Goal: Register for event/course

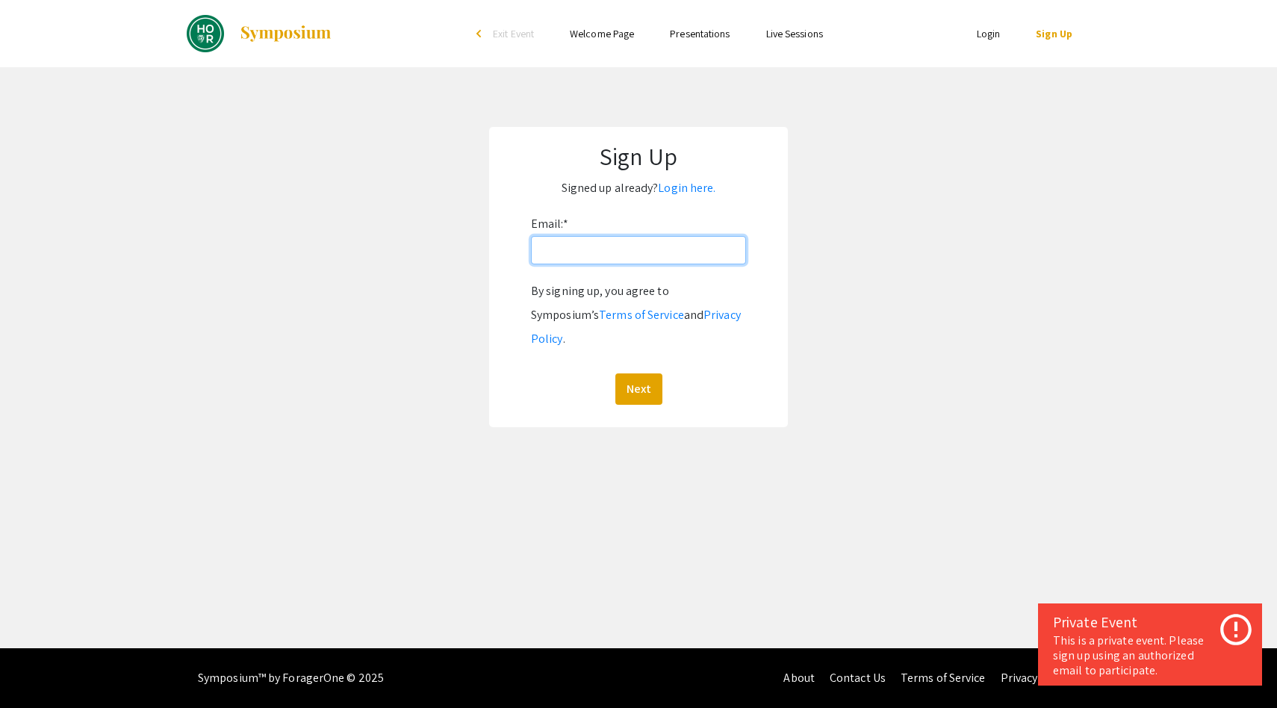
click at [634, 253] on input "Email: *" at bounding box center [638, 250] width 215 height 28
click at [417, 249] on app-signup "Sign Up Signed up already? Login here. Email: * By signing up, you agree to Sym…" at bounding box center [638, 277] width 1277 height 300
click at [589, 258] on input "Email: *" at bounding box center [638, 250] width 215 height 28
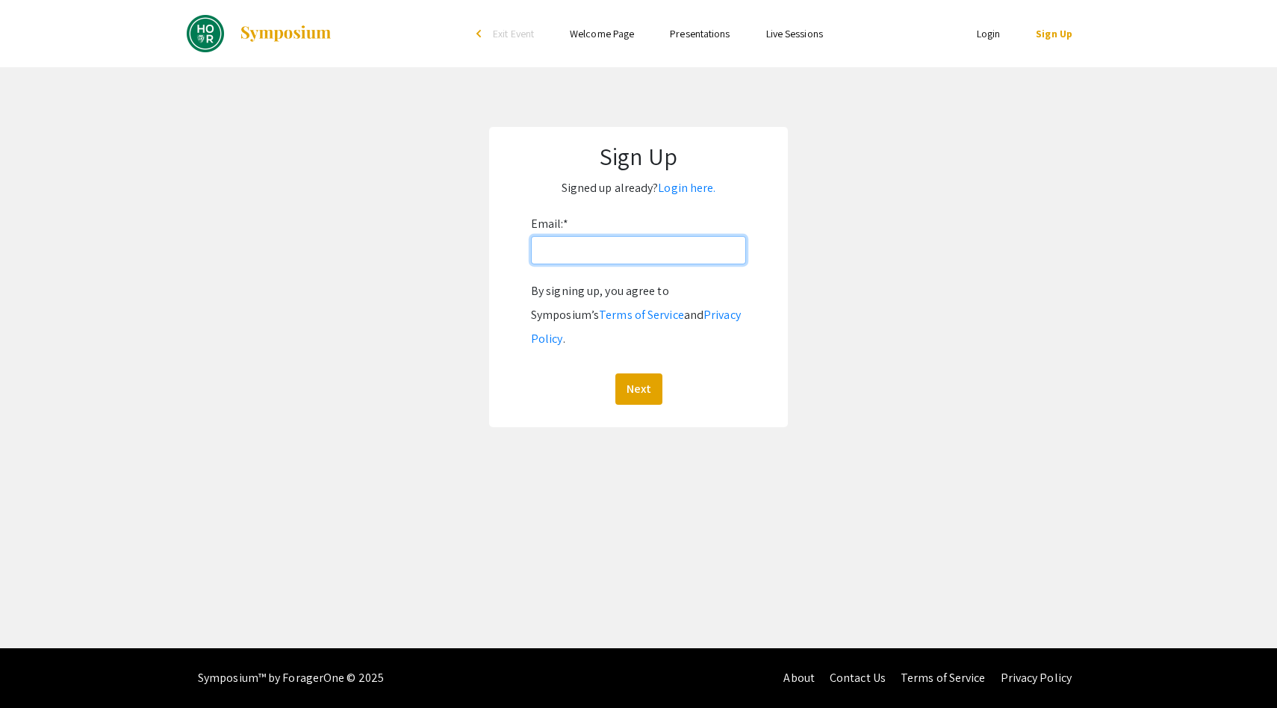
type input "[EMAIL_ADDRESS][DOMAIN_NAME]"
click at [637, 373] on button "Next" at bounding box center [638, 388] width 47 height 31
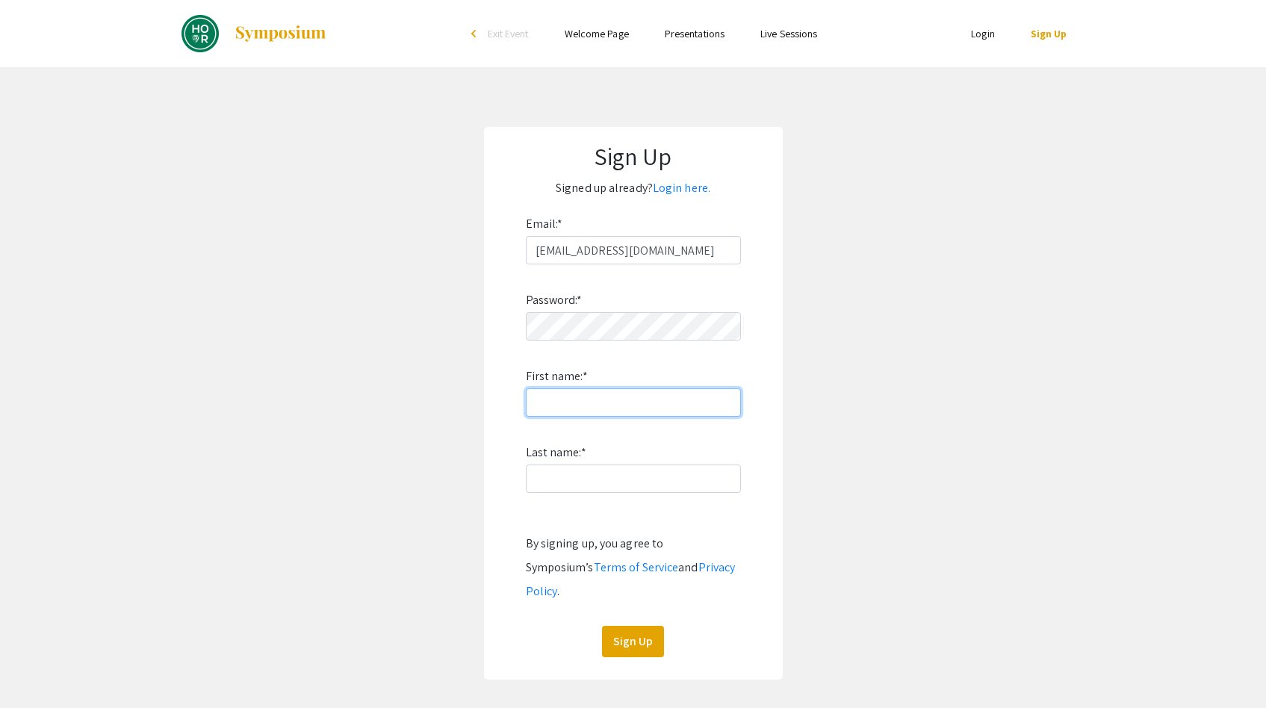
click at [591, 392] on input "First name: *" at bounding box center [633, 402] width 215 height 28
type input "Natalia"
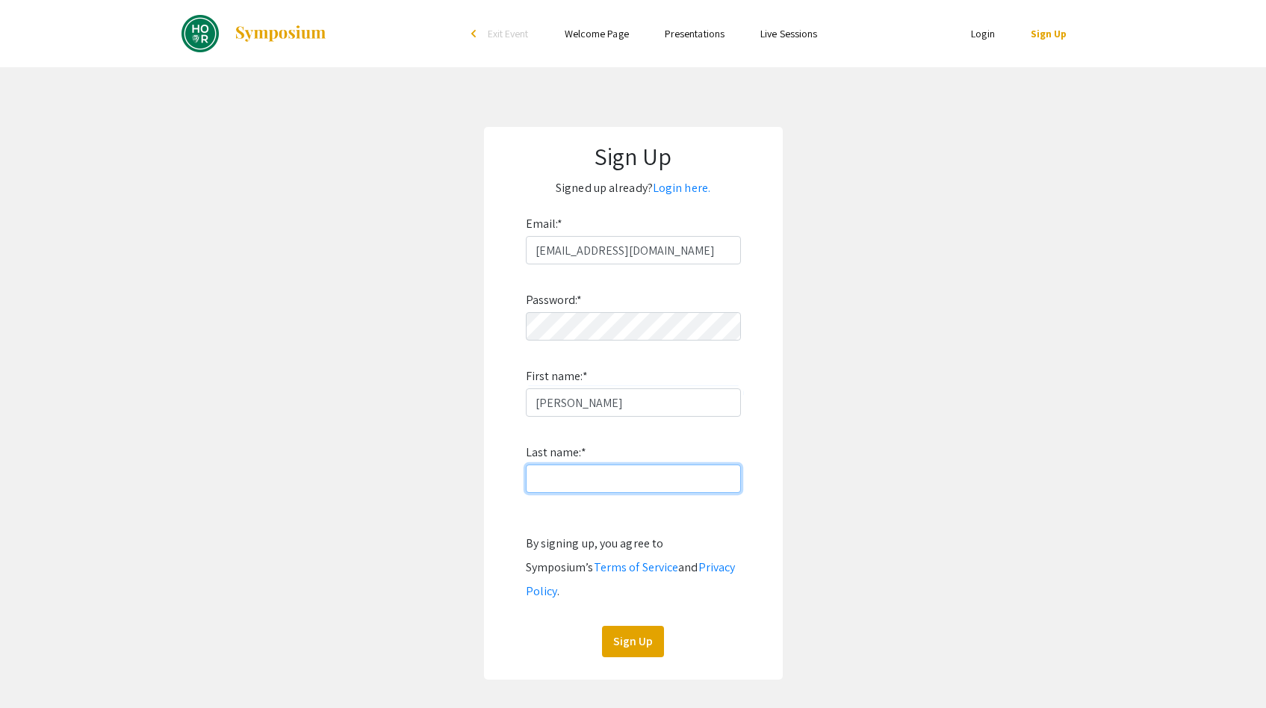
click at [560, 468] on input "Last name: *" at bounding box center [633, 479] width 215 height 28
type input "Gonzalez"
click at [635, 626] on button "Sign Up" at bounding box center [633, 641] width 62 height 31
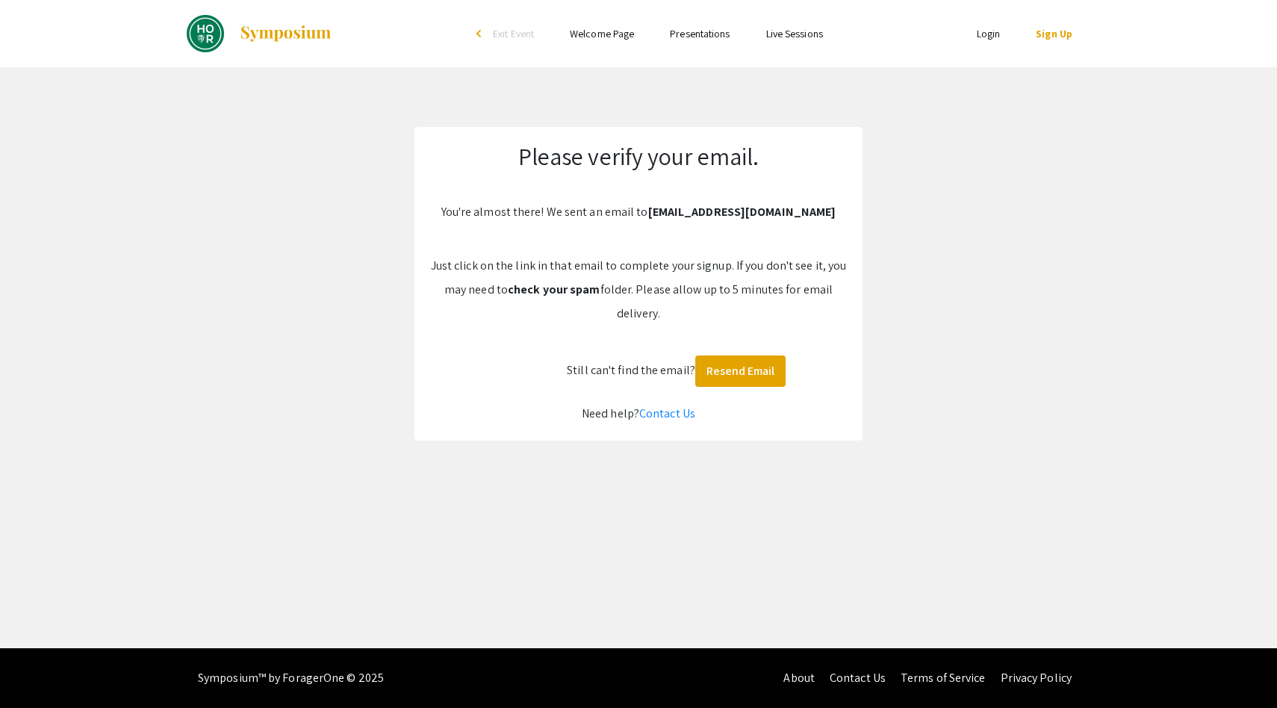
click at [615, 34] on link "Welcome Page" at bounding box center [602, 33] width 64 height 13
click at [987, 31] on link "Login" at bounding box center [989, 33] width 24 height 13
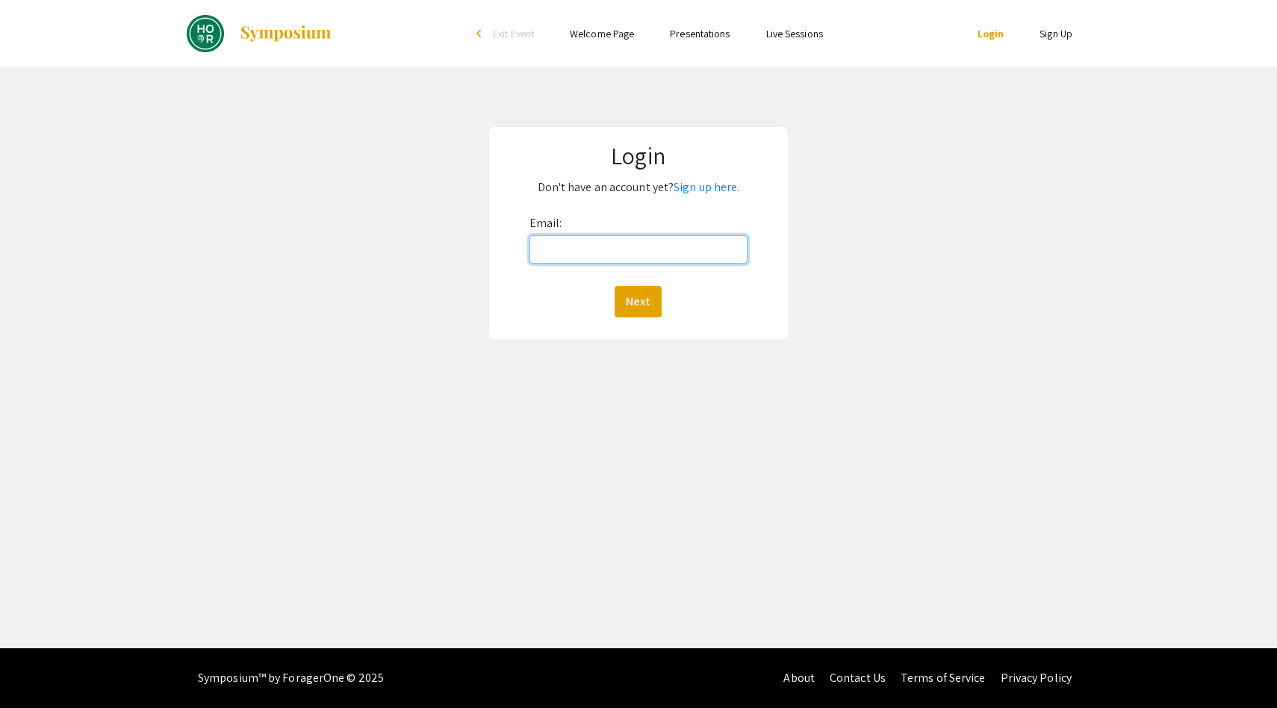
click at [639, 240] on input "Email:" at bounding box center [638, 249] width 219 height 28
type input "[EMAIL_ADDRESS][DOMAIN_NAME]"
click at [640, 305] on button "Next" at bounding box center [638, 301] width 47 height 31
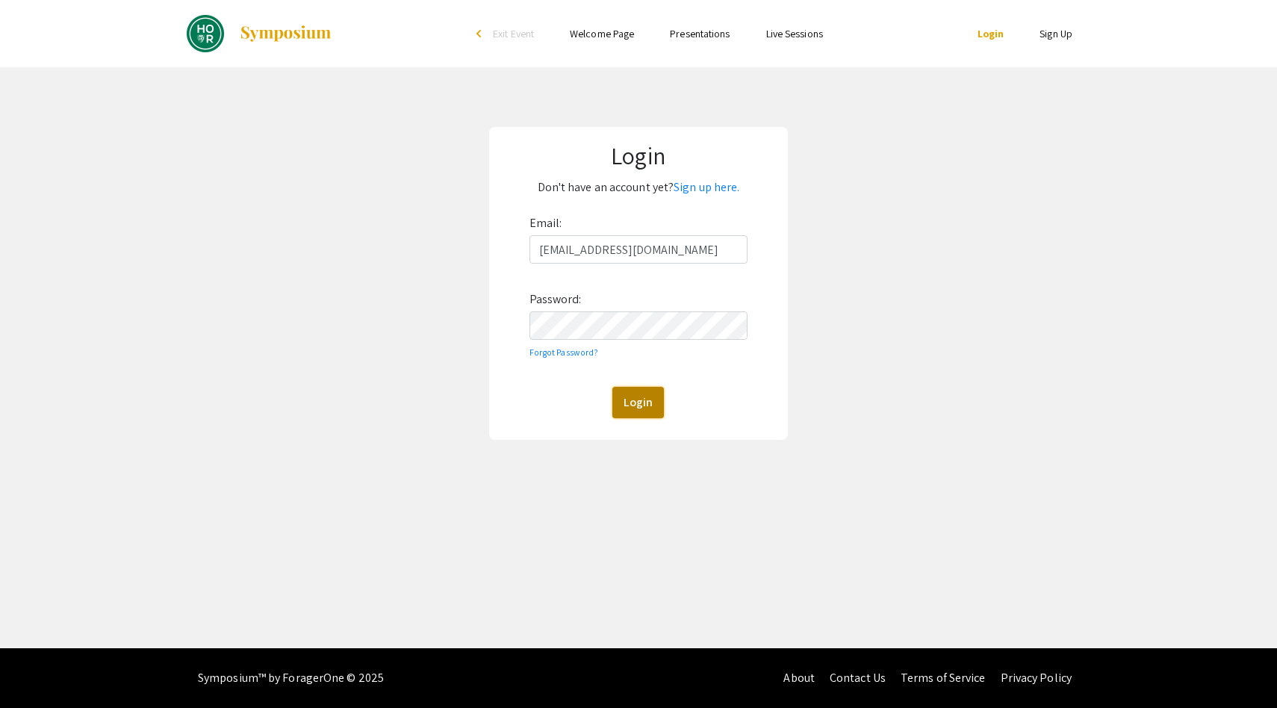
click at [638, 405] on button "Login" at bounding box center [638, 402] width 52 height 31
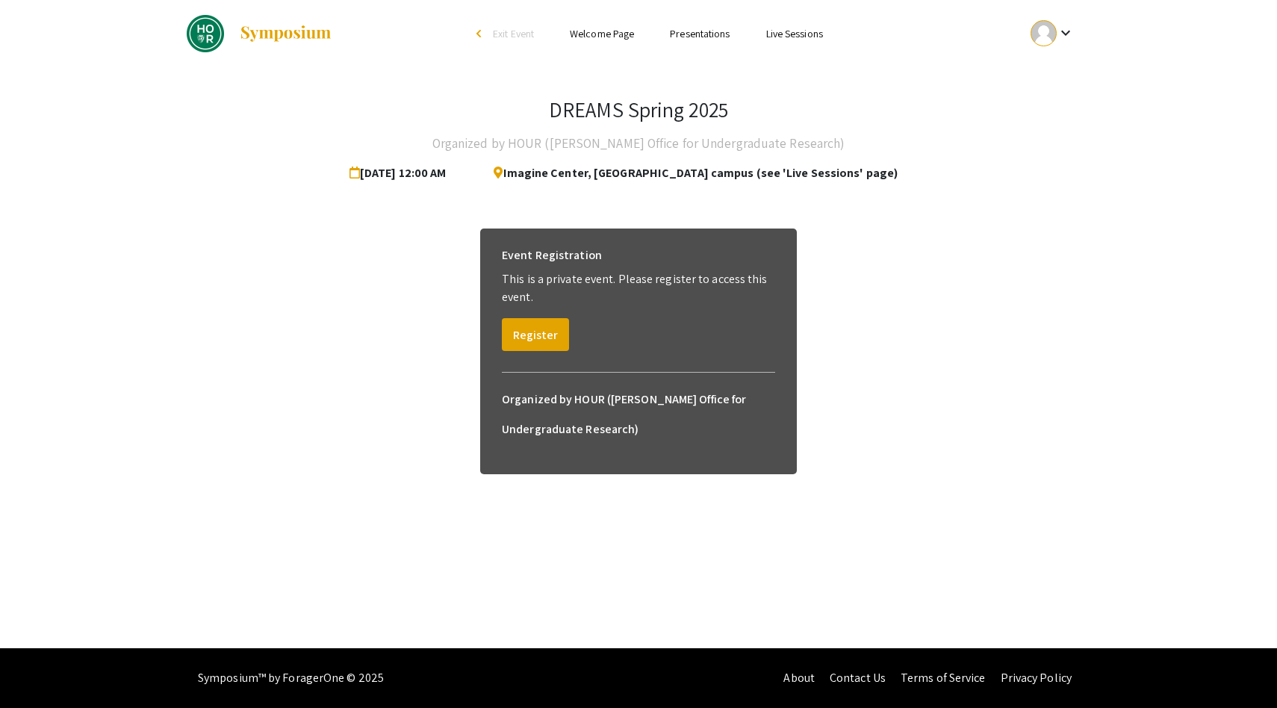
click at [697, 37] on link "Presentations" at bounding box center [700, 33] width 60 height 13
click at [684, 33] on link "Presentations" at bounding box center [700, 33] width 60 height 13
click at [600, 31] on link "Welcome Page" at bounding box center [602, 33] width 64 height 13
click at [293, 32] on img at bounding box center [285, 34] width 93 height 18
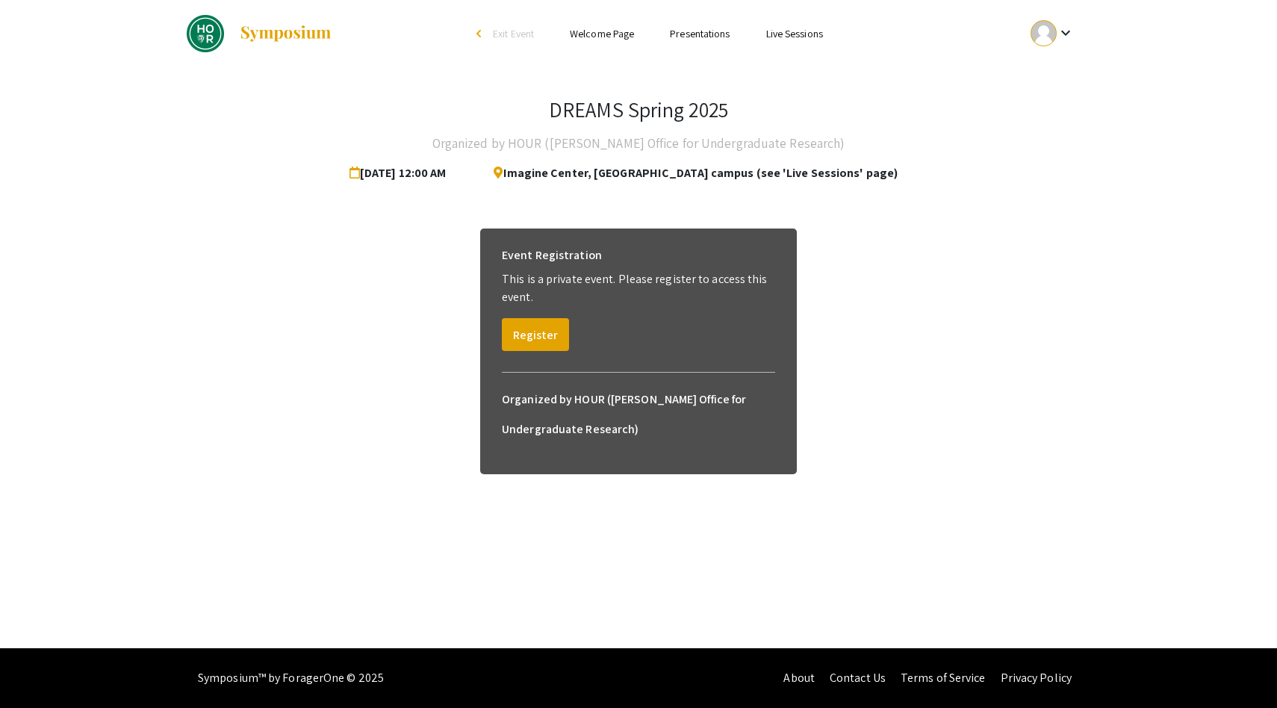
click at [208, 36] on img at bounding box center [205, 33] width 37 height 37
click at [478, 32] on div "arrow_back_ios" at bounding box center [480, 33] width 9 height 9
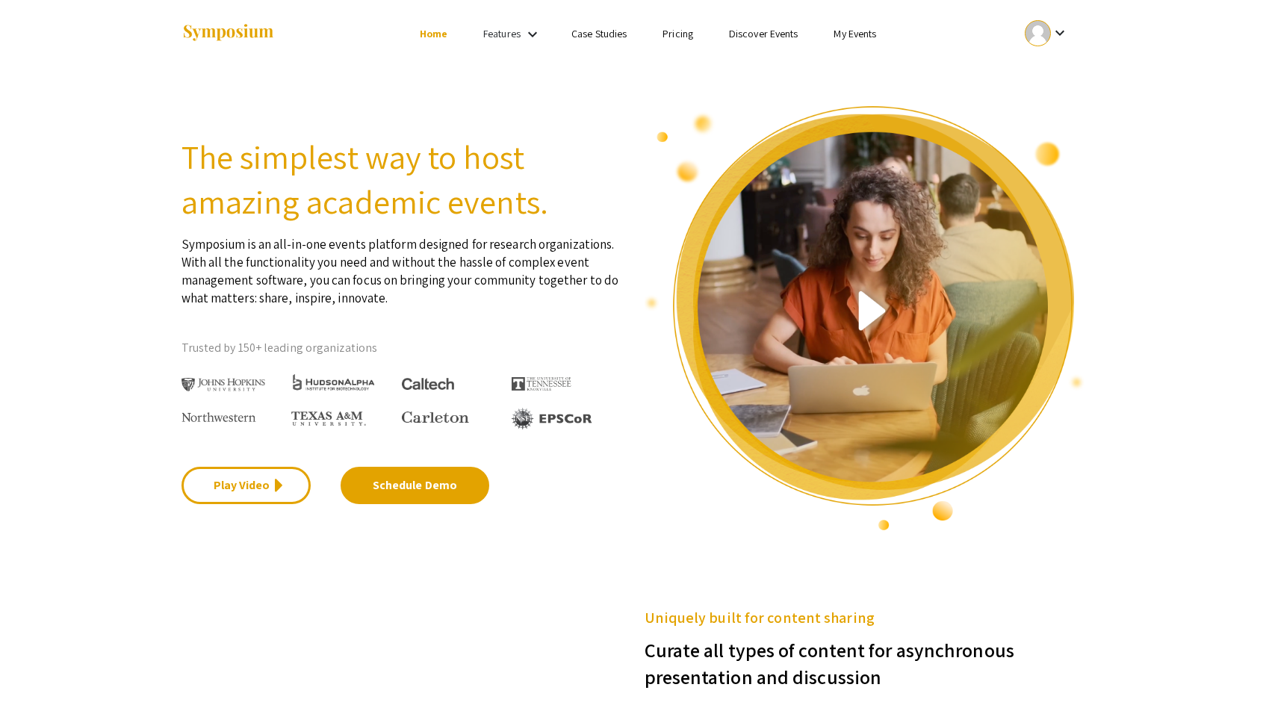
click at [220, 383] on img at bounding box center [223, 385] width 84 height 14
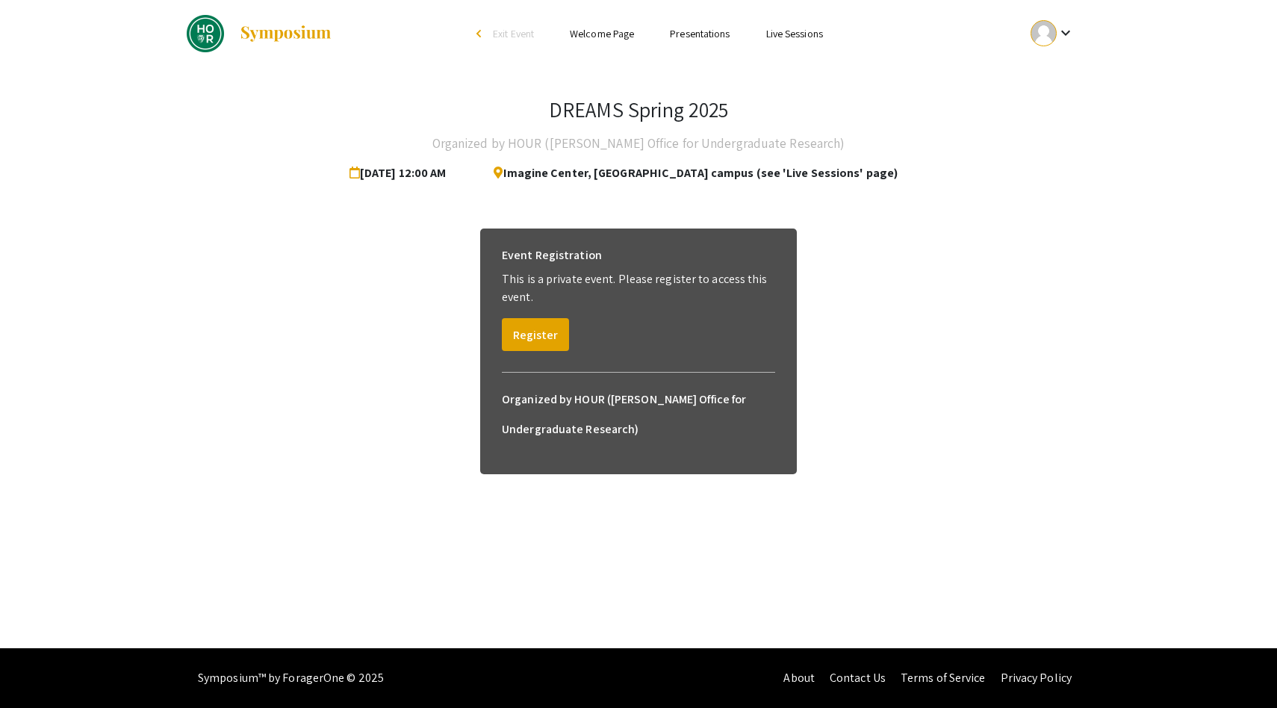
click at [807, 34] on link "Live Sessions" at bounding box center [794, 33] width 57 height 13
click at [805, 32] on link "Live Sessions" at bounding box center [794, 33] width 57 height 13
click at [705, 28] on link "Presentations" at bounding box center [700, 33] width 60 height 13
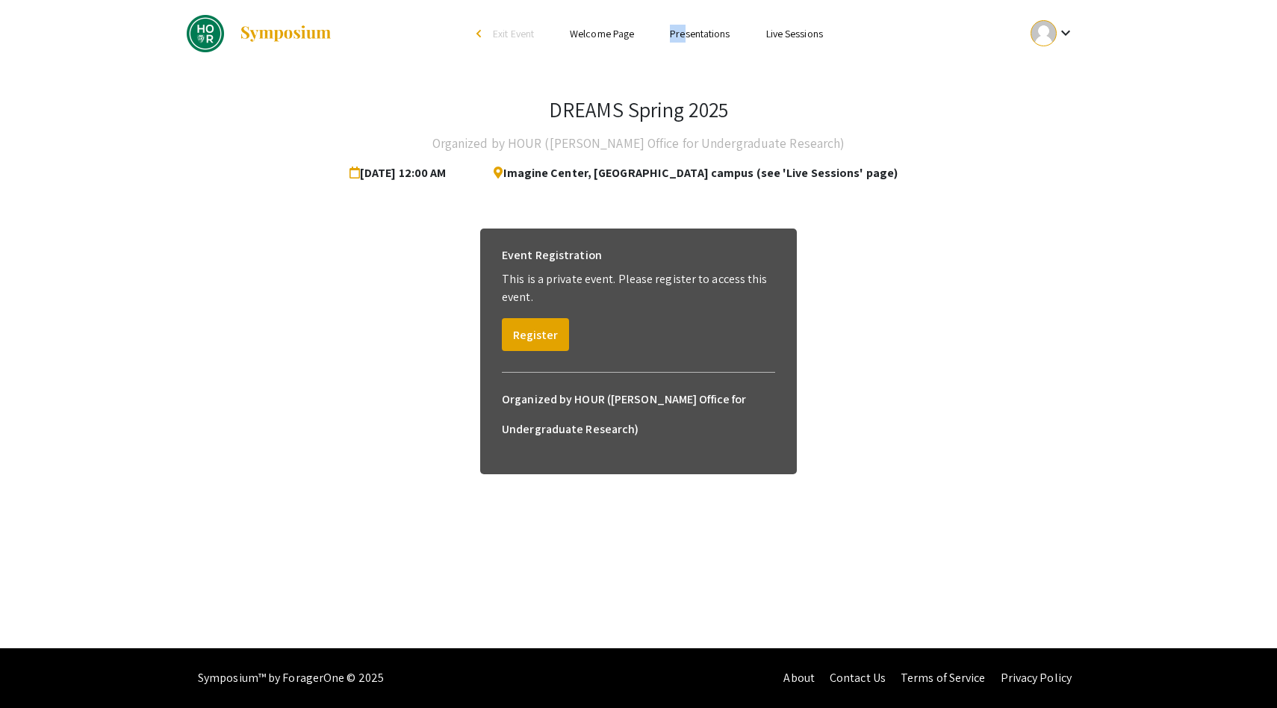
click at [684, 25] on li "Presentations" at bounding box center [700, 34] width 96 height 18
click at [739, 32] on li "Presentations" at bounding box center [700, 34] width 96 height 18
click at [727, 32] on link "Presentations" at bounding box center [700, 33] width 60 height 13
click at [764, 32] on li "Live Sessions" at bounding box center [794, 34] width 93 height 18
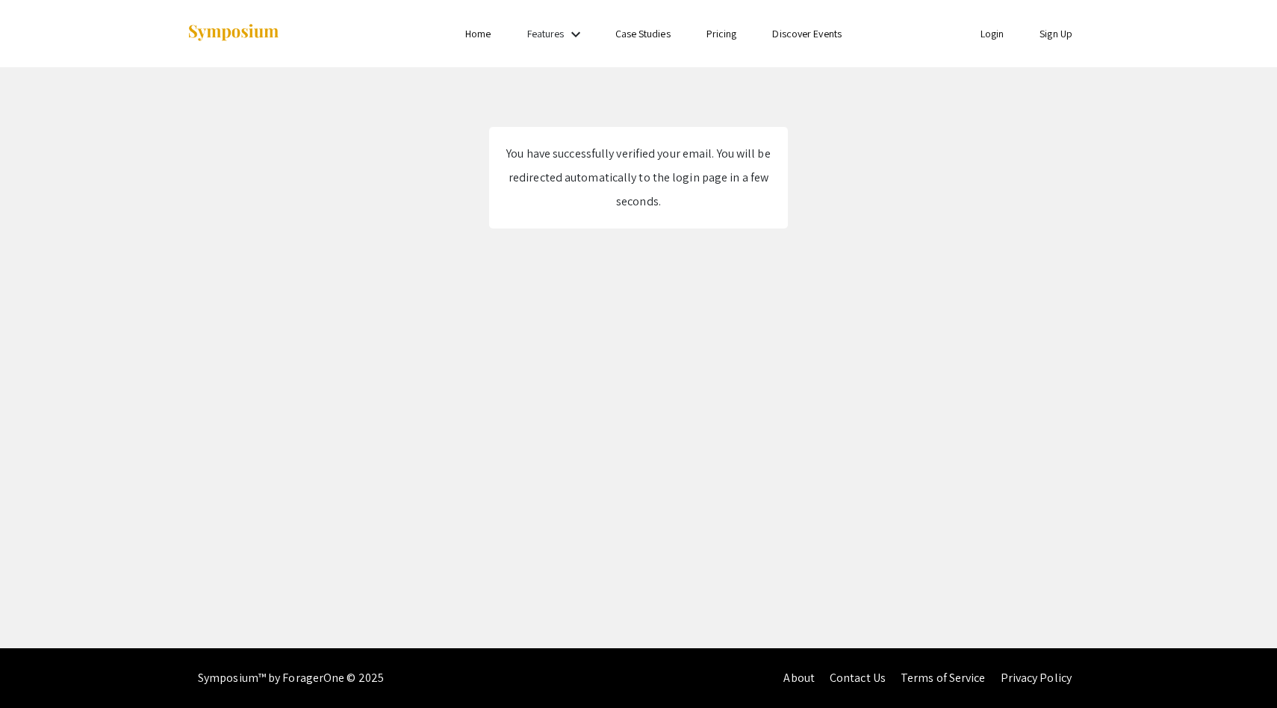
click at [989, 34] on link "Login" at bounding box center [993, 33] width 24 height 13
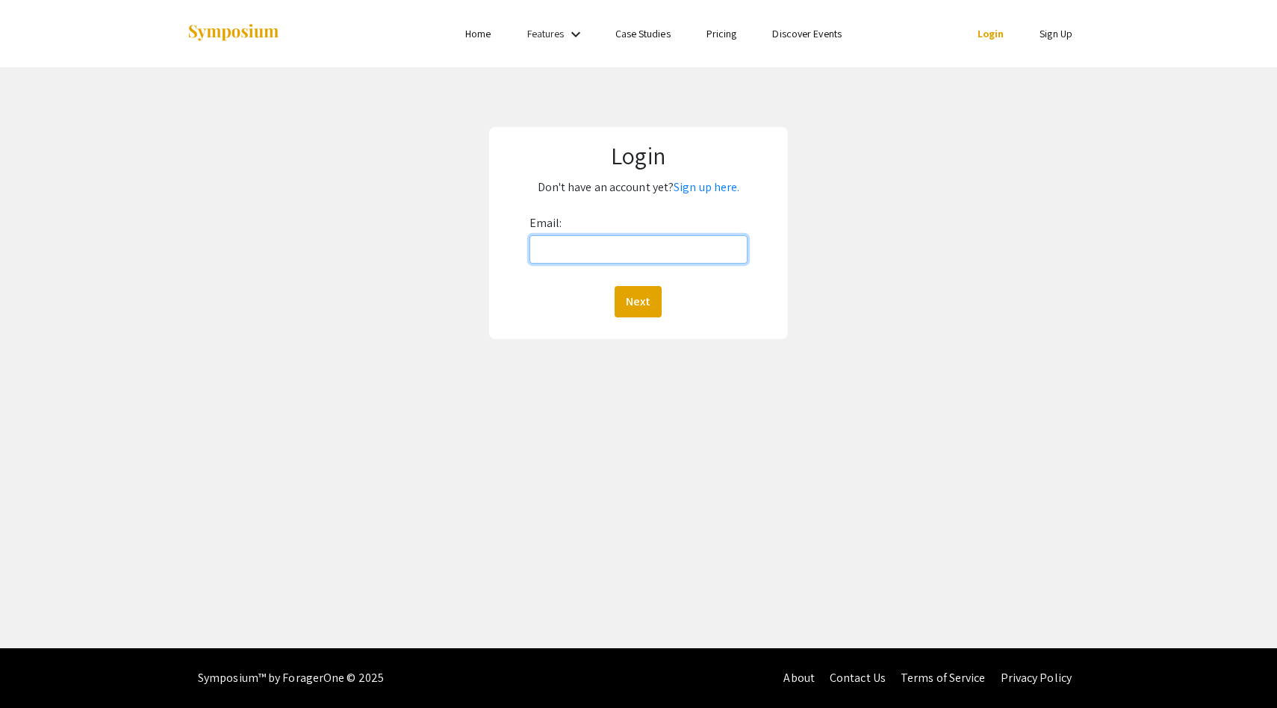
click at [616, 251] on input "Email:" at bounding box center [638, 249] width 219 height 28
type input "[EMAIL_ADDRESS][DOMAIN_NAME]"
click at [641, 311] on button "Next" at bounding box center [638, 301] width 47 height 31
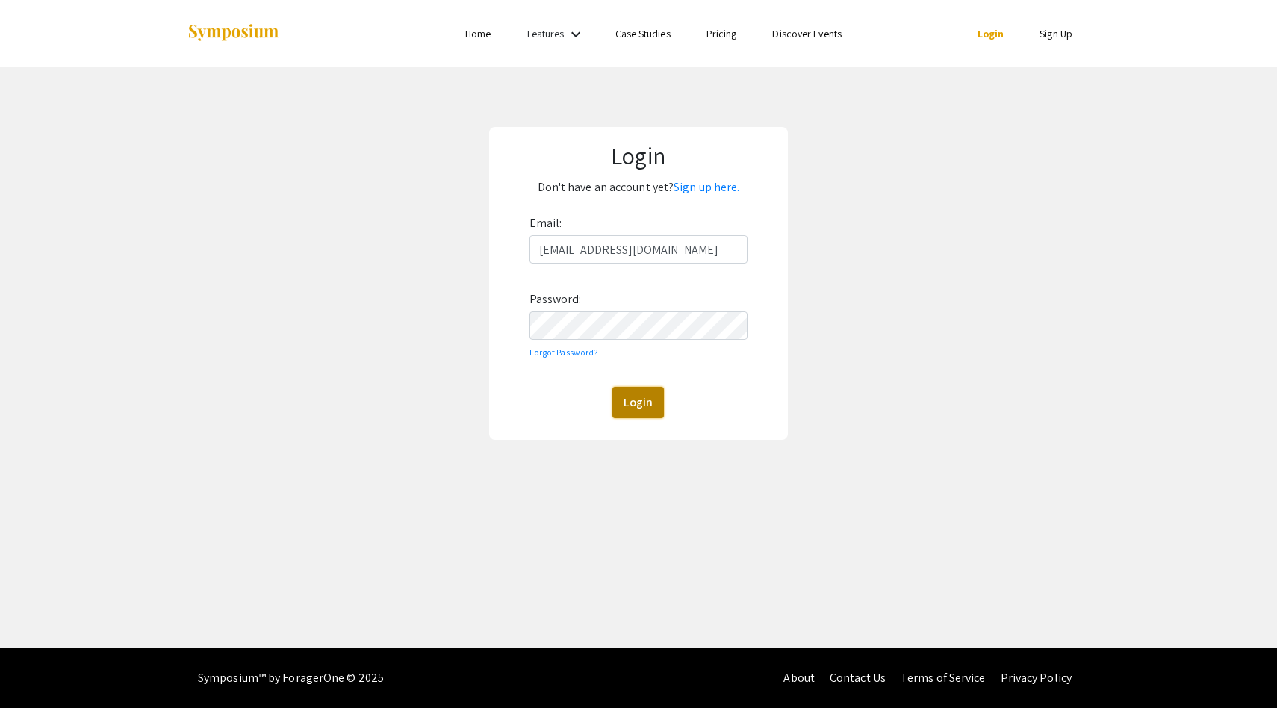
click at [634, 411] on button "Login" at bounding box center [638, 402] width 52 height 31
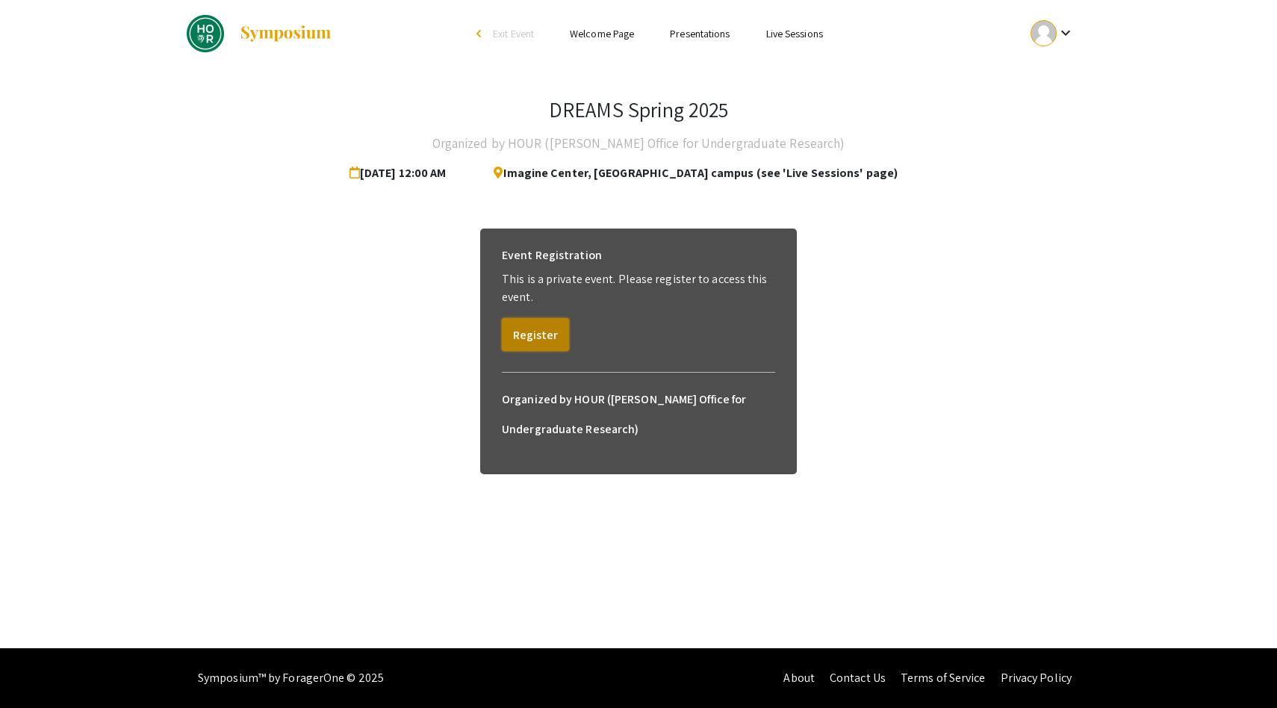
click at [534, 335] on button "Register" at bounding box center [535, 334] width 67 height 33
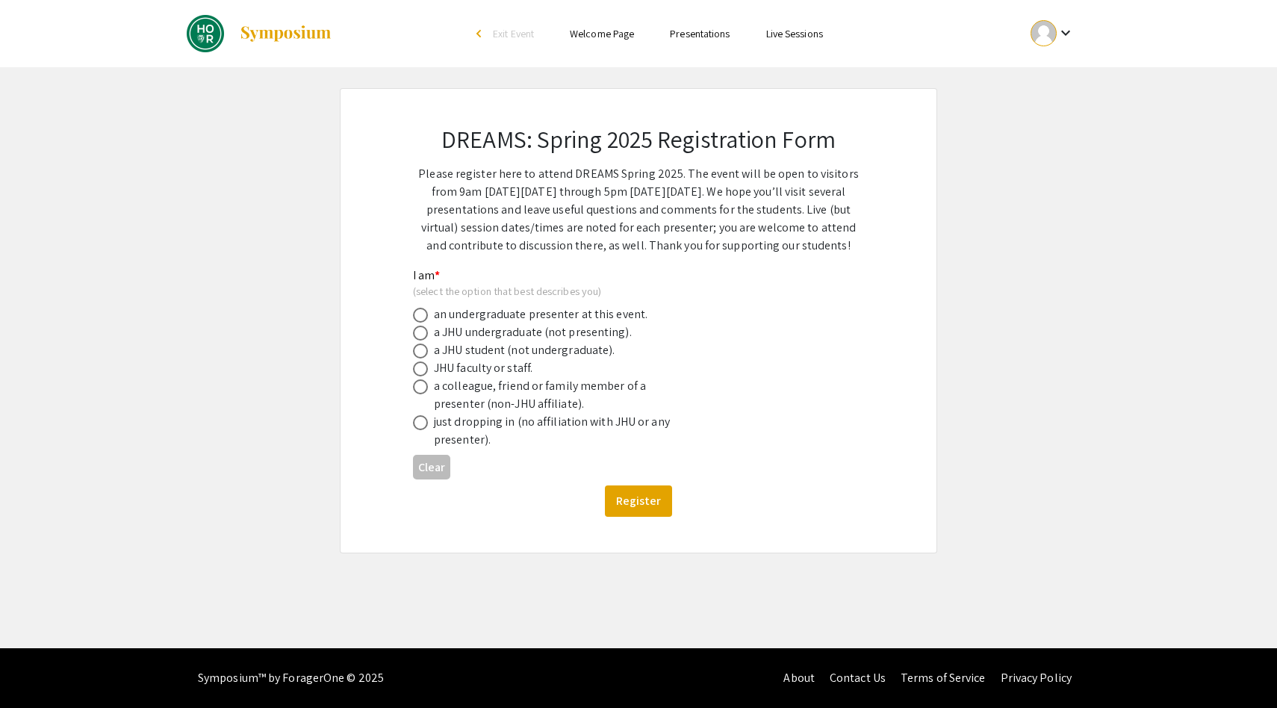
click at [489, 335] on div "a JHU undergraduate (not presenting)." at bounding box center [533, 332] width 198 height 18
click at [421, 335] on span at bounding box center [420, 333] width 15 height 15
click at [421, 335] on input "radio" at bounding box center [420, 333] width 15 height 15
radio input "true"
click at [626, 501] on button "Register" at bounding box center [638, 500] width 67 height 31
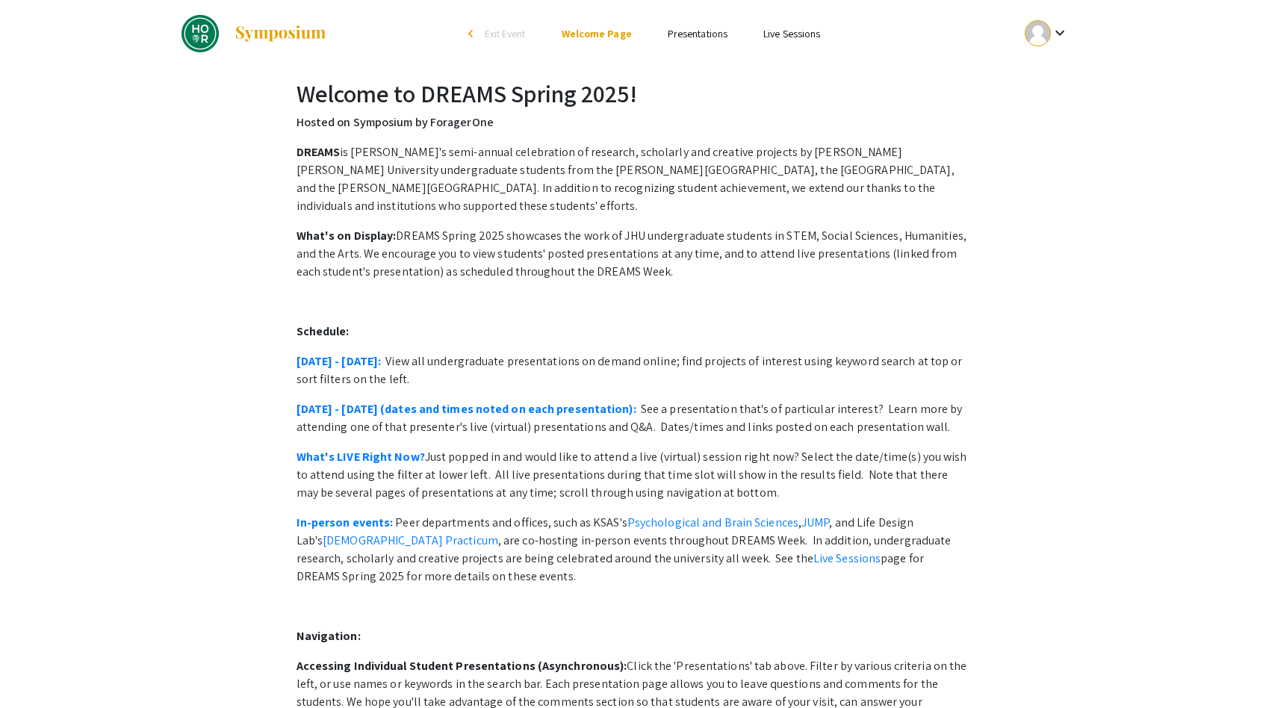
click at [704, 34] on link "Presentations" at bounding box center [698, 33] width 60 height 13
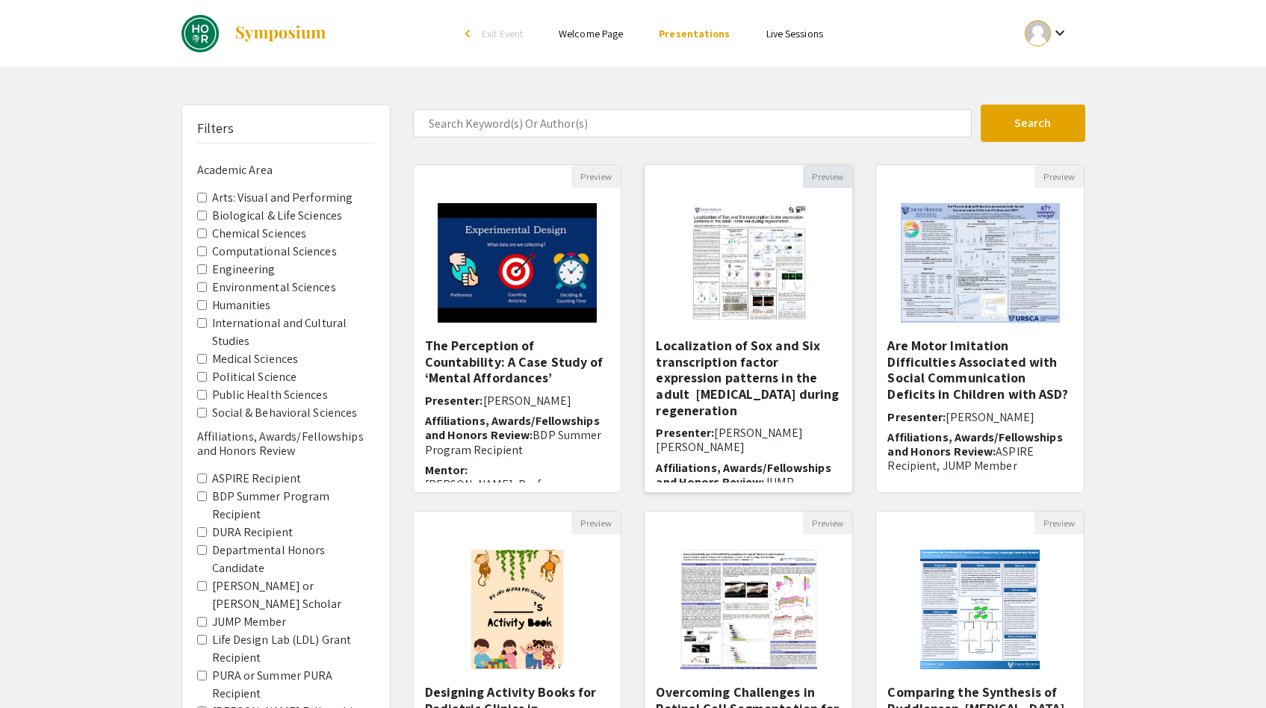
click at [815, 172] on button "Preview" at bounding box center [827, 176] width 49 height 23
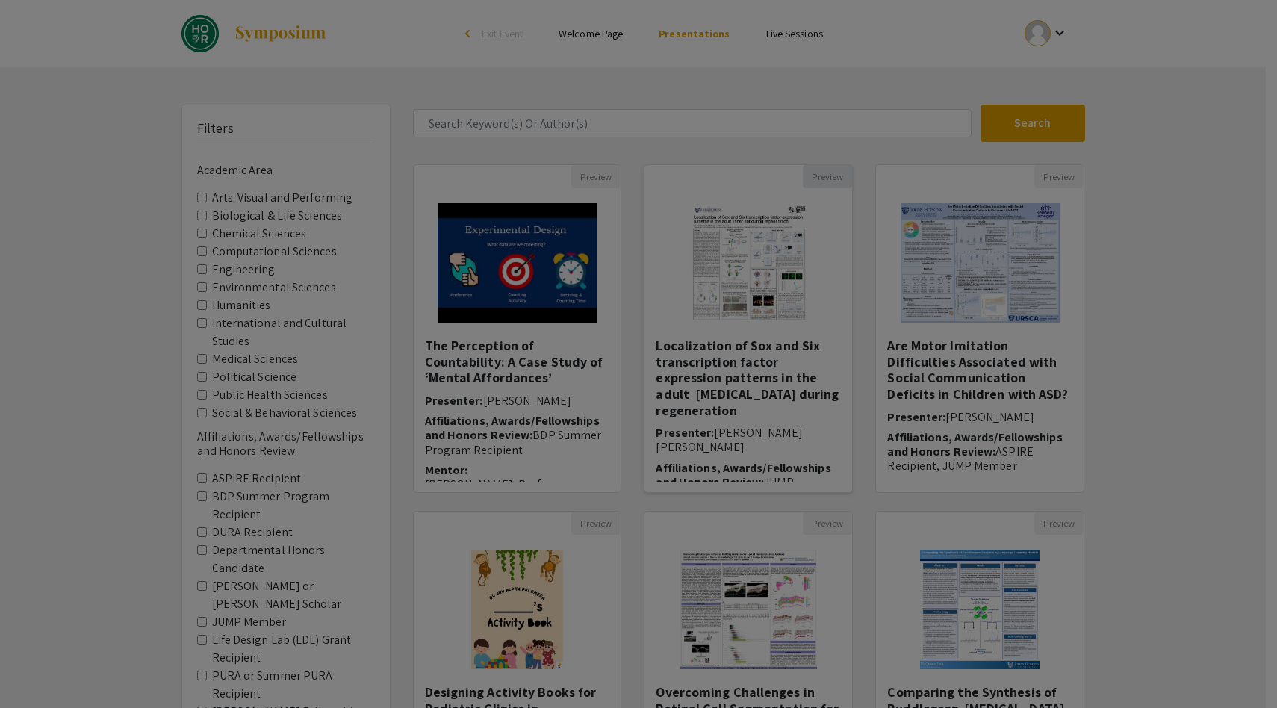
select select "custom"
type input "0"
select select "custom"
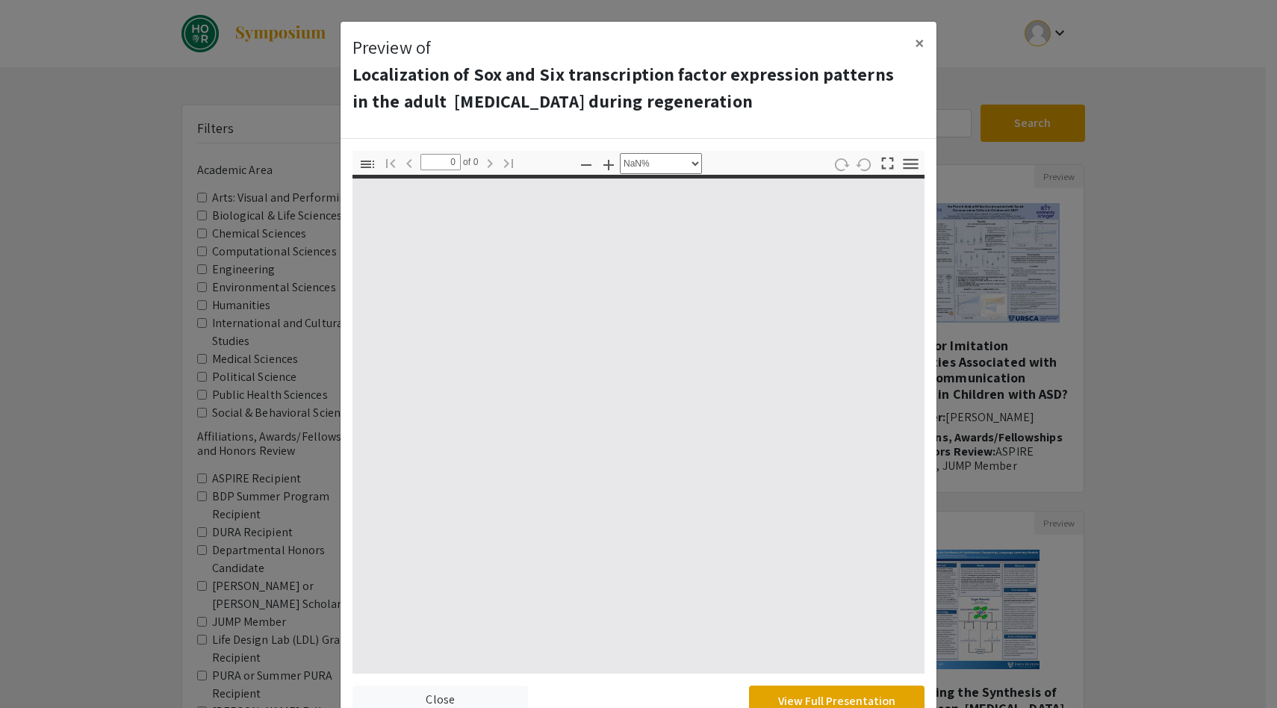
type input "1"
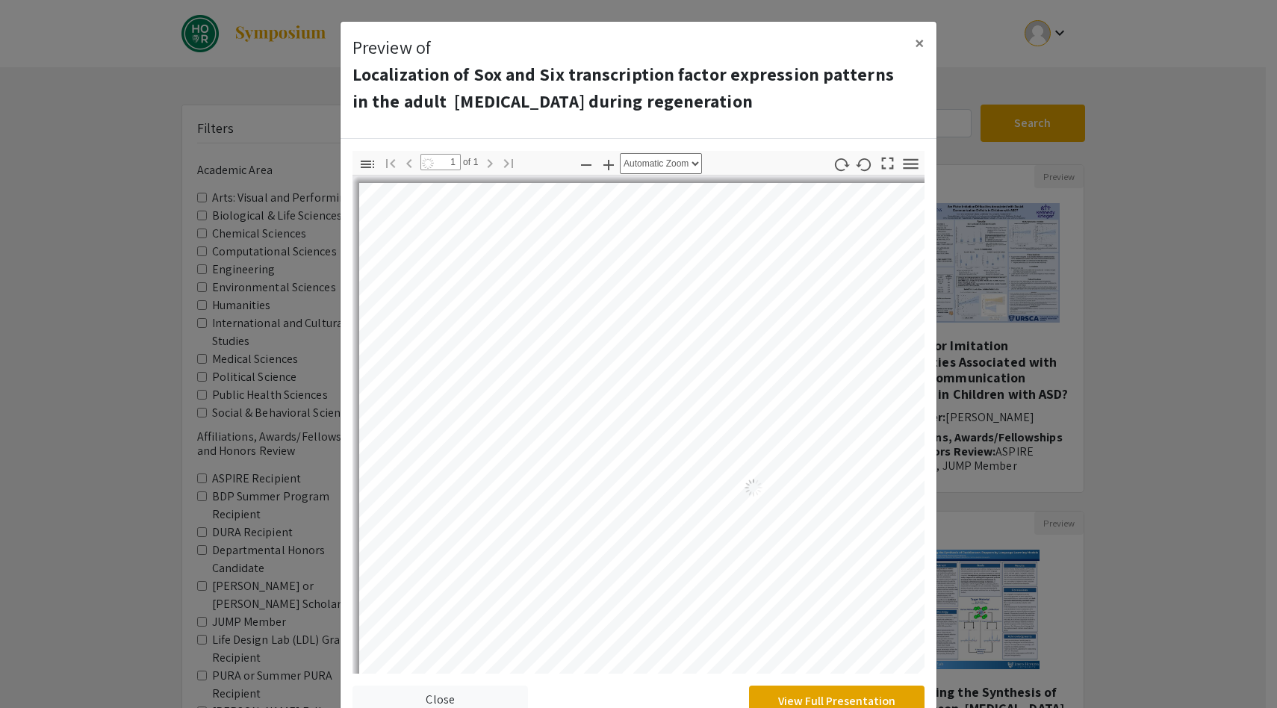
select select "auto"
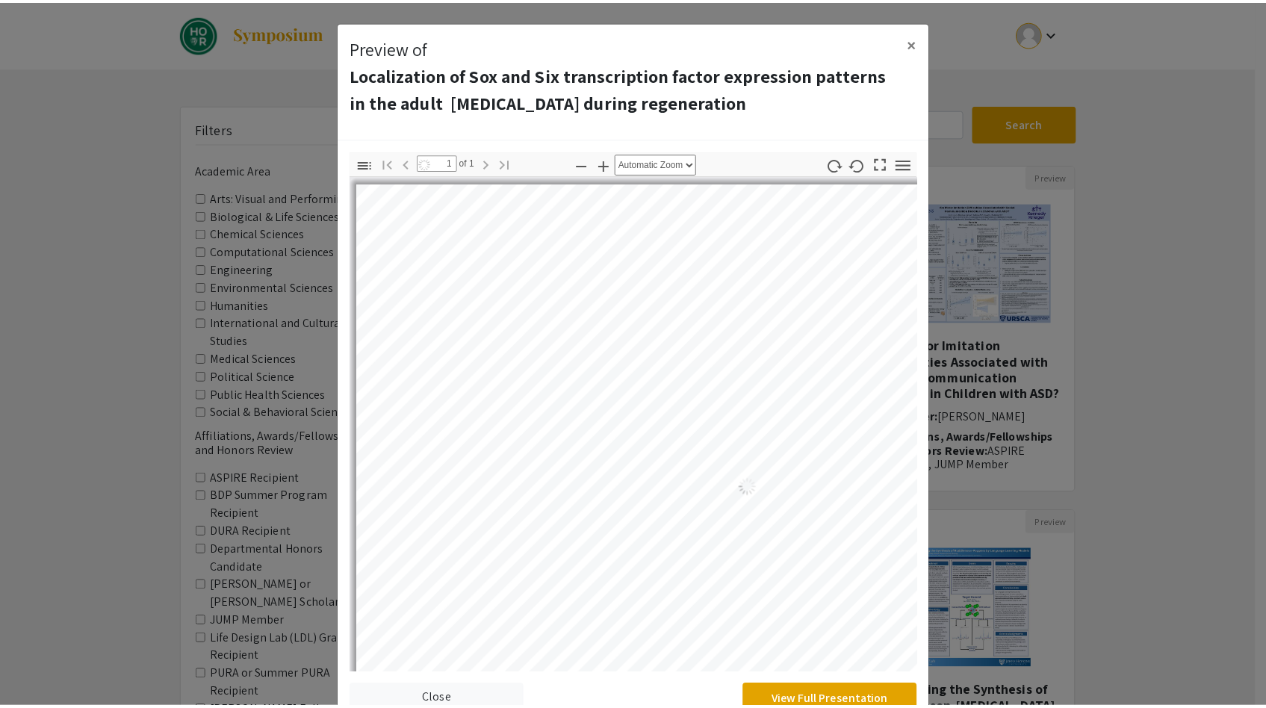
scroll to position [43, 0]
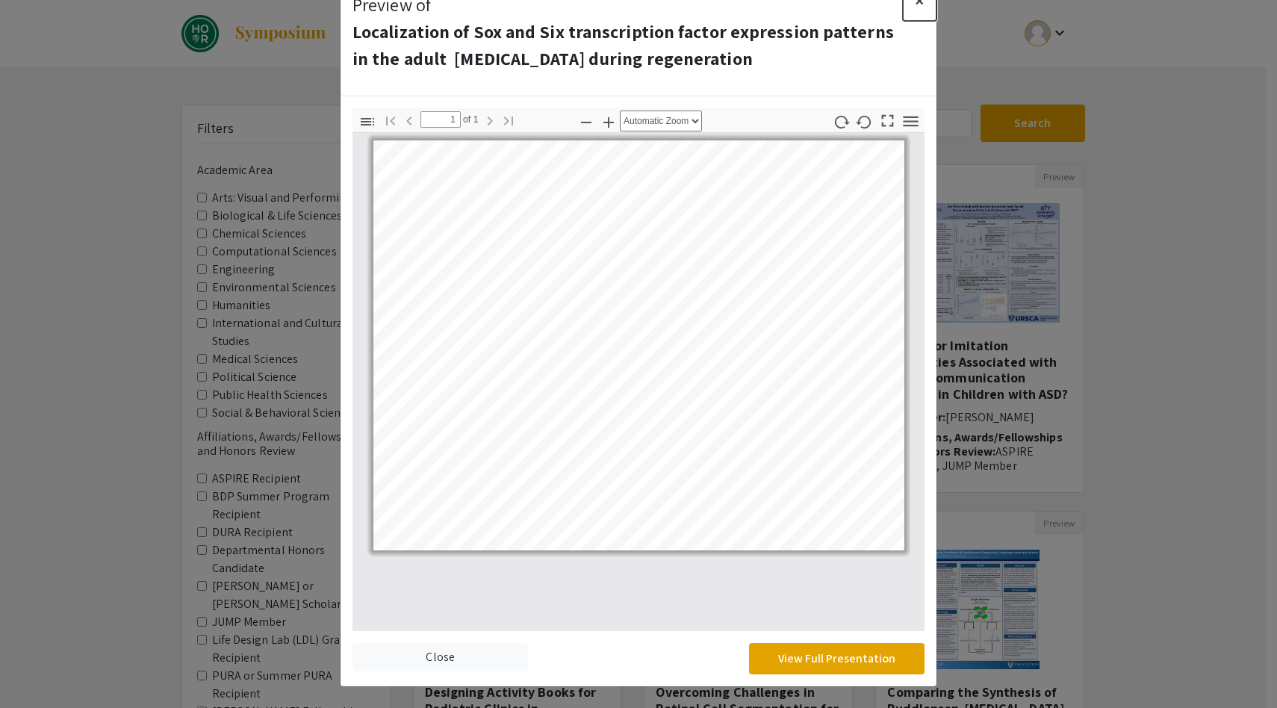
click at [915, 4] on span "×" at bounding box center [920, 0] width 10 height 24
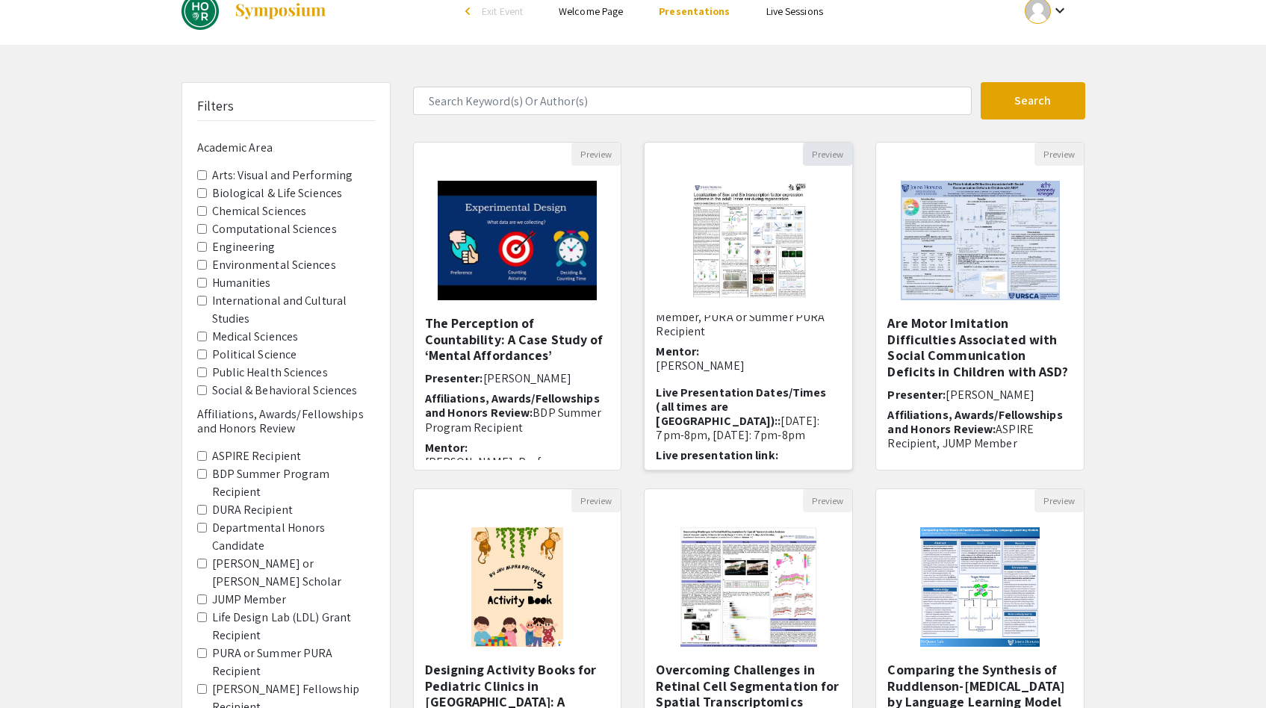
scroll to position [29, 0]
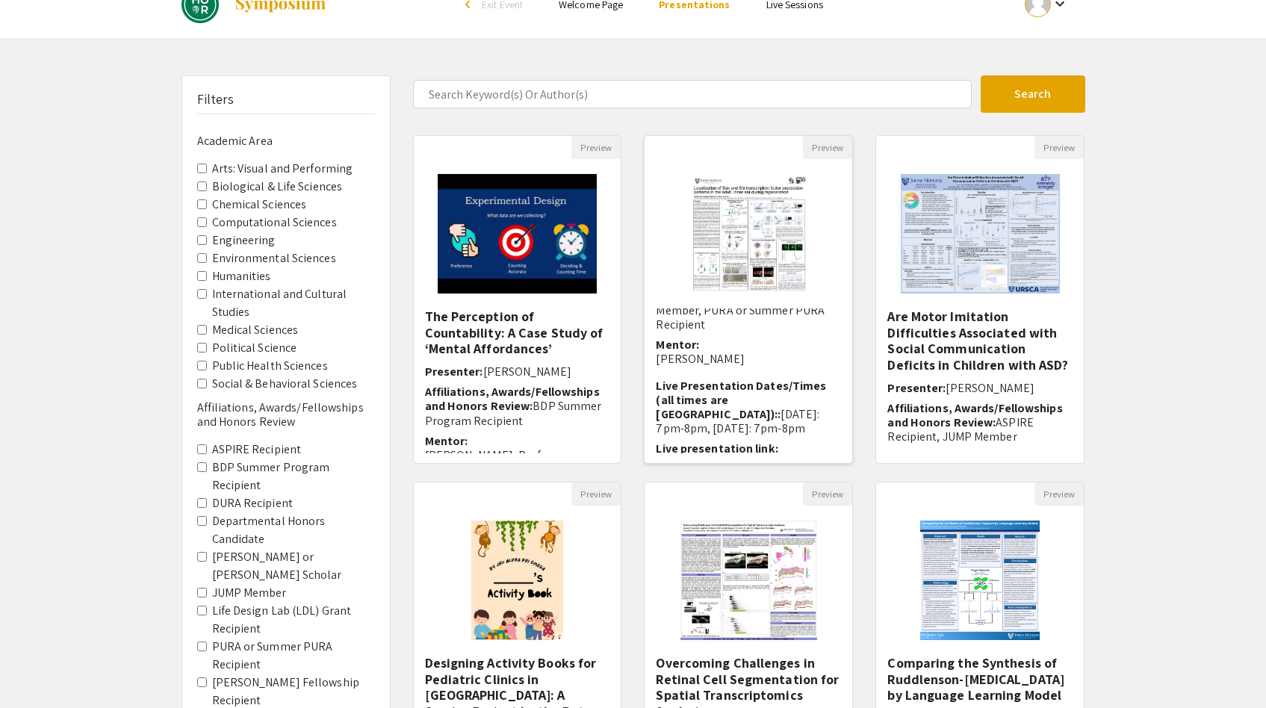
click at [721, 456] on link "https://JHUBlueJays.zoom.us/j/96435179604?pwd=mj05Tq4btlyzz0PxvdS32vXGv1lu9S.1" at bounding box center [714, 471] width 117 height 30
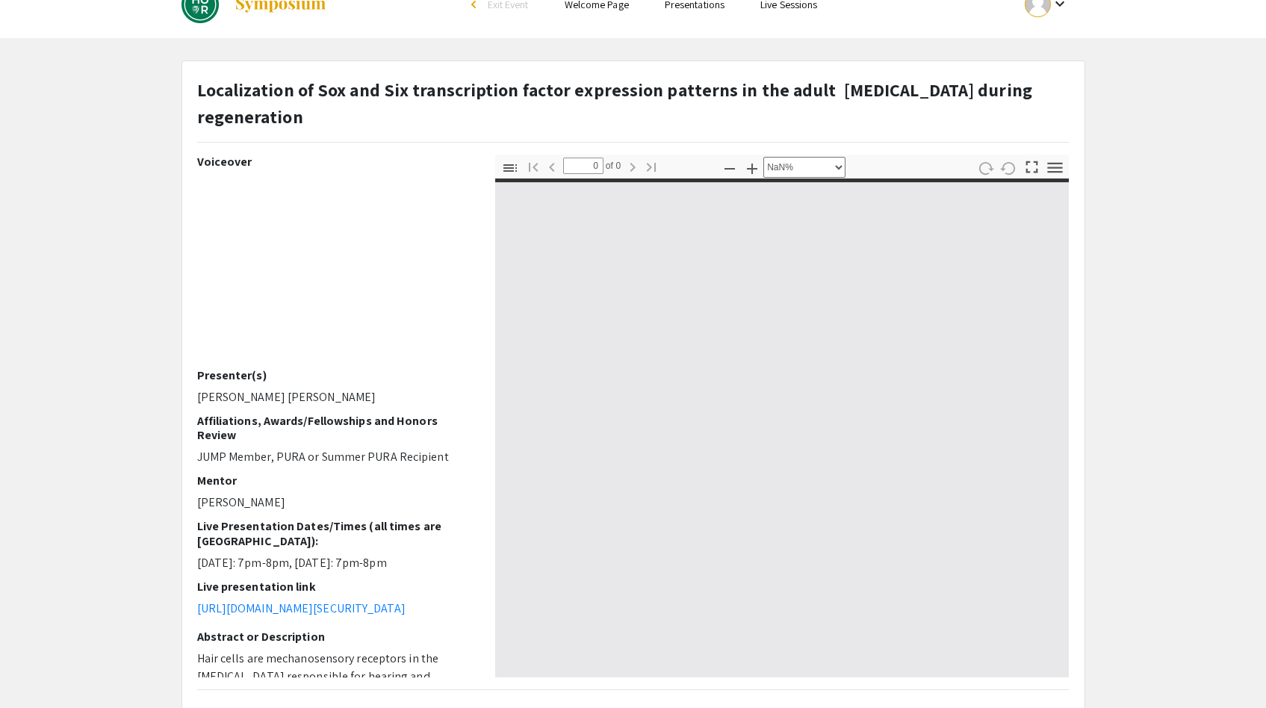
select select "auto"
type input "1"
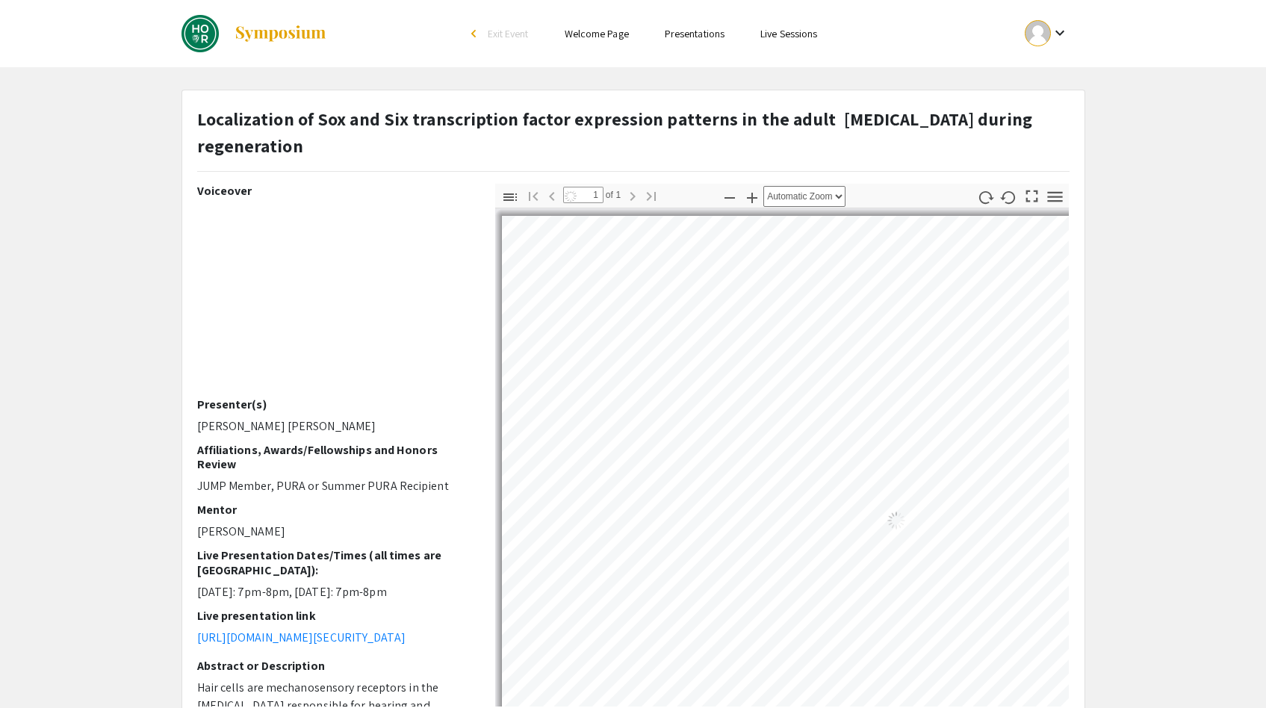
select select "auto"
